Goal: Use online tool/utility: Utilize a website feature to perform a specific function

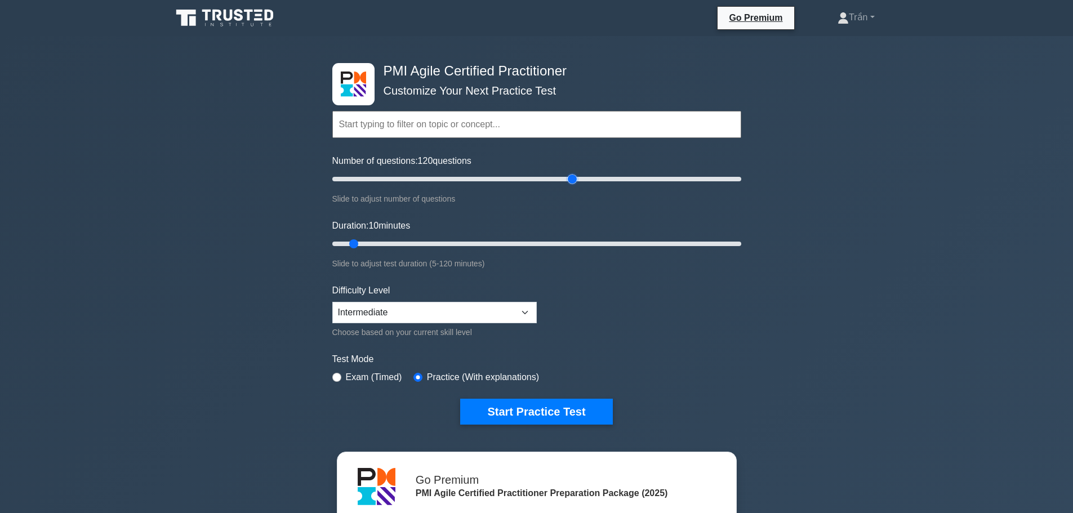
drag, startPoint x: 346, startPoint y: 175, endPoint x: 568, endPoint y: 201, distance: 222.8
type input "120"
click at [568, 186] on input "Number of questions: 120 questions" at bounding box center [536, 179] width 409 height 14
drag, startPoint x: 351, startPoint y: 243, endPoint x: 781, endPoint y: 258, distance: 430.1
click at [741, 251] on input "Duration: 120 minutes" at bounding box center [536, 244] width 409 height 14
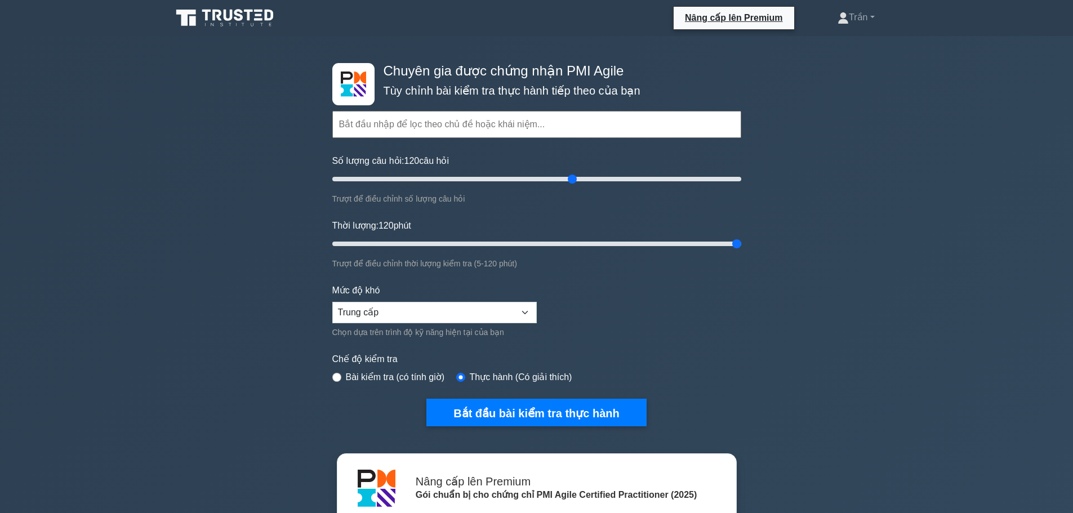
click at [495, 120] on input "text" at bounding box center [536, 124] width 409 height 27
drag, startPoint x: 737, startPoint y: 243, endPoint x: 631, endPoint y: 253, distance: 106.3
type input "90"
click at [631, 251] on input "Thời lượng: 90 phút" at bounding box center [536, 244] width 409 height 14
drag, startPoint x: 572, startPoint y: 175, endPoint x: 450, endPoint y: 190, distance: 122.6
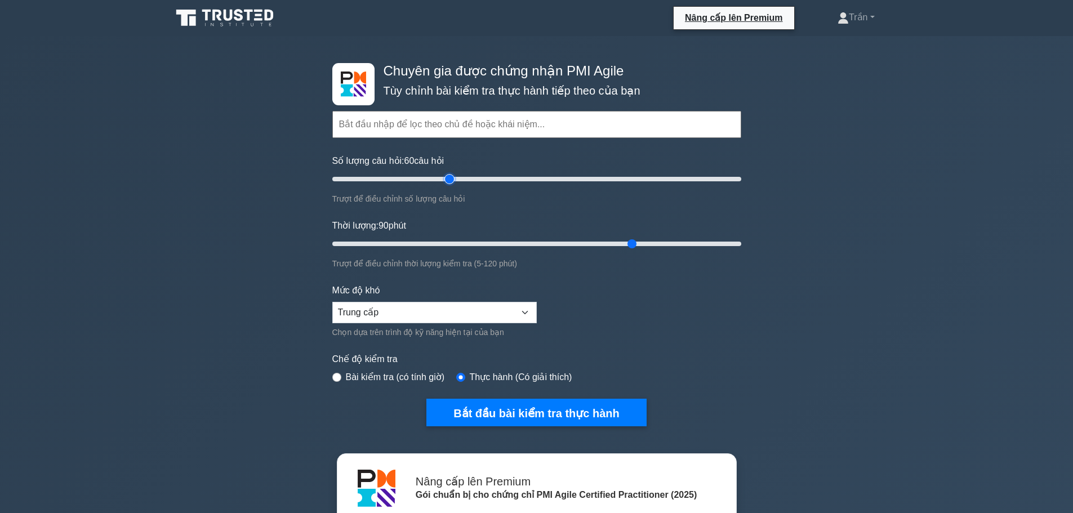
type input "60"
click at [448, 186] on input "Số lượng câu hỏi: 60 câu hỏi" at bounding box center [536, 179] width 409 height 14
click at [720, 216] on form "Chủ đề Nguyên tắc và tư duy Agile Sự [MEDICAL_DATA] gia hiệu quả của các bên li…" at bounding box center [536, 251] width 409 height 349
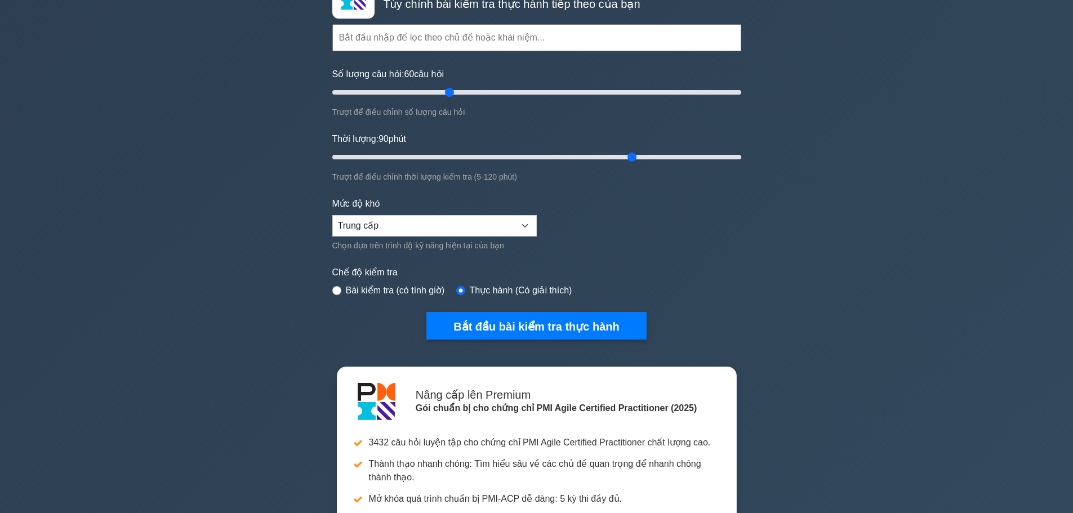
scroll to position [113, 0]
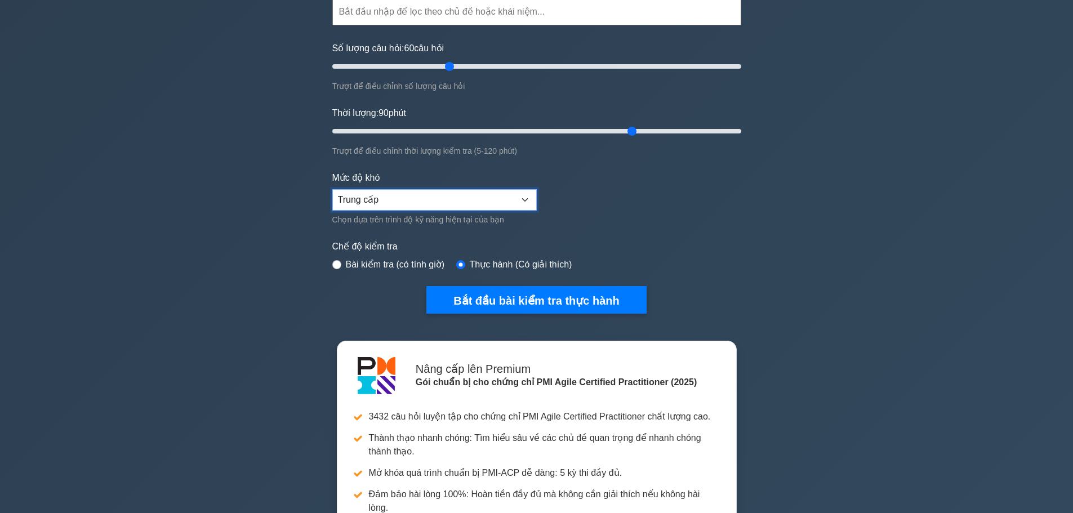
click at [486, 194] on select "Người mới bắt đầu Trung cấp Chuyên gia" at bounding box center [434, 199] width 204 height 21
select select "expert"
click at [332, 189] on select "Người mới bắt đầu Trung cấp Chuyên gia" at bounding box center [434, 199] width 204 height 21
click at [339, 263] on input "radio" at bounding box center [336, 264] width 9 height 9
radio input "true"
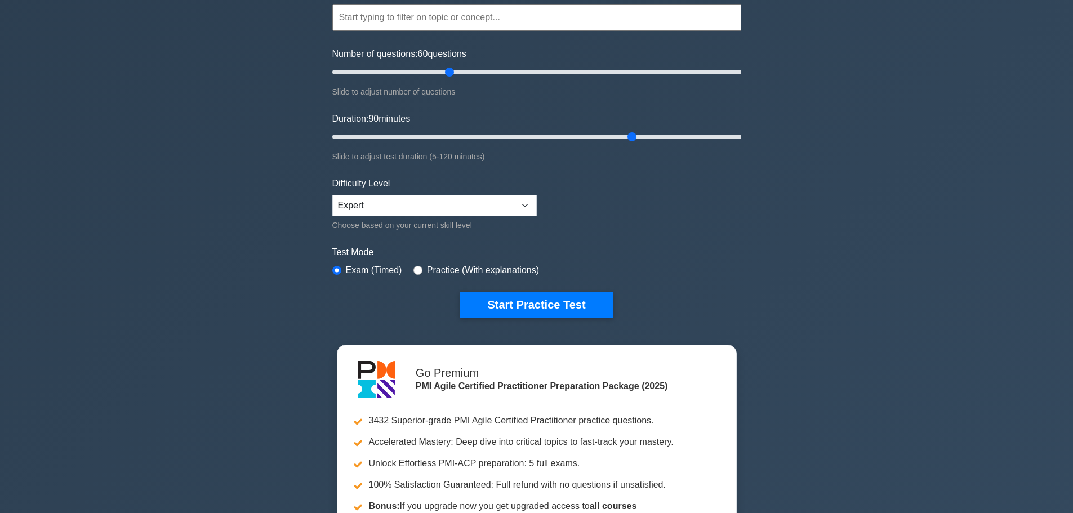
scroll to position [56, 0]
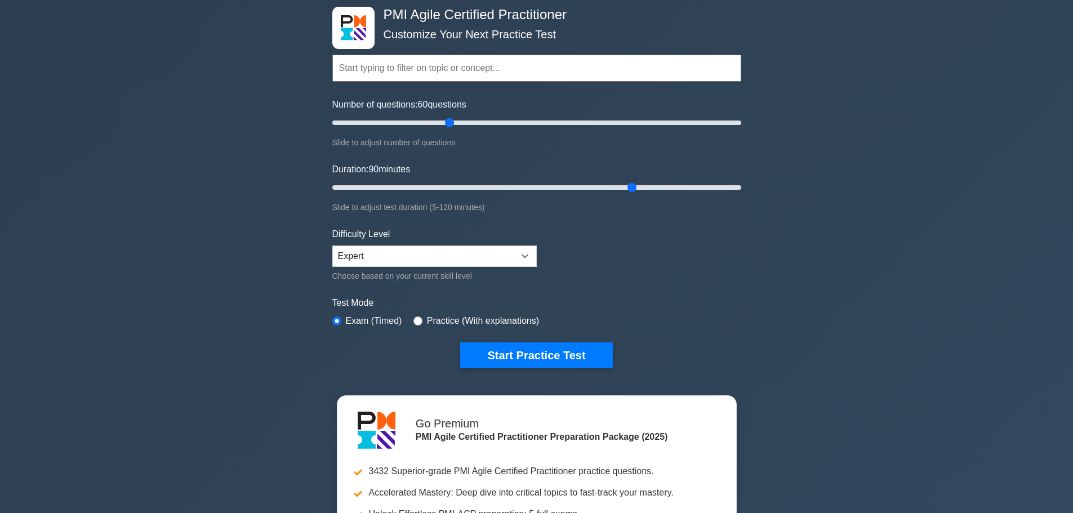
click at [848, 261] on div "PMI Agile Certified Practitioner Customize Your Next Practice Test Topics Agile…" at bounding box center [536, 313] width 1073 height 666
